Goal: Task Accomplishment & Management: Manage account settings

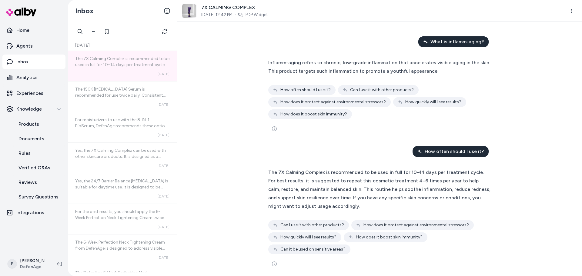
scroll to position [5, 0]
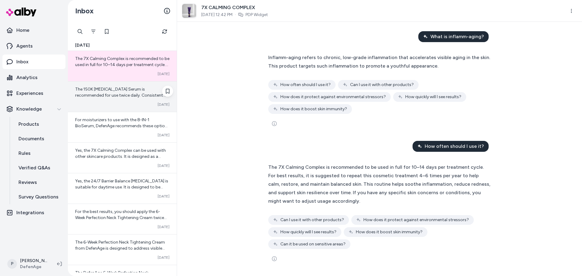
click at [133, 91] on span "The 150K [MEDICAL_DATA] Serum is recommended for use twice daily. Consistent ap…" at bounding box center [120, 104] width 91 height 35
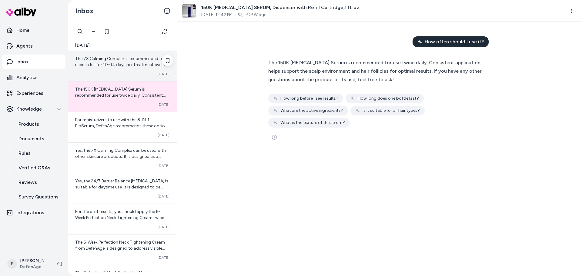
click at [135, 72] on div "Converted Oct 09" at bounding box center [122, 74] width 94 height 5
